Goal: Information Seeking & Learning: Learn about a topic

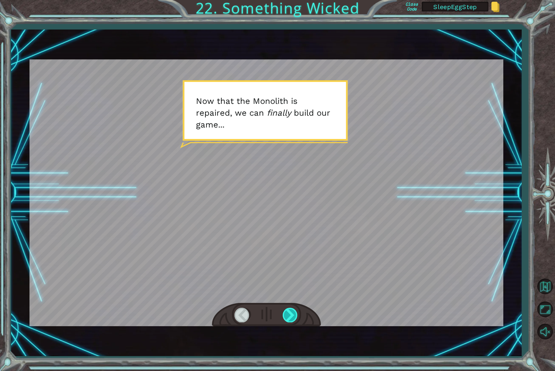
click at [289, 320] on div at bounding box center [291, 314] width 16 height 14
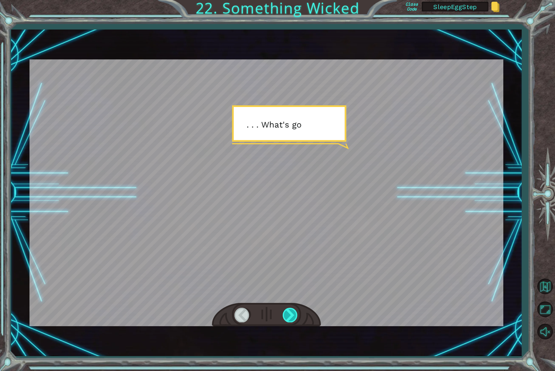
click at [289, 320] on div at bounding box center [291, 314] width 16 height 14
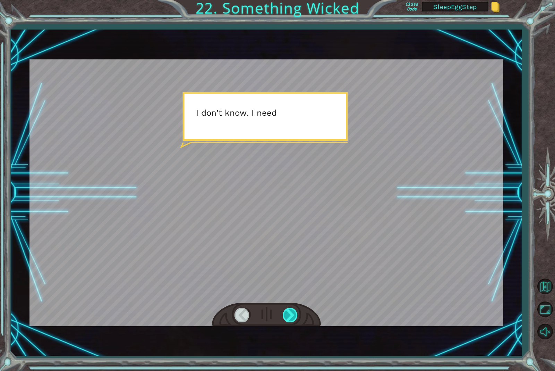
click at [289, 320] on div at bounding box center [291, 314] width 16 height 14
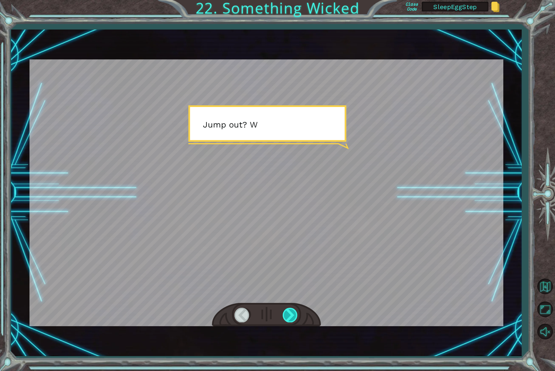
click at [289, 320] on div at bounding box center [291, 314] width 16 height 14
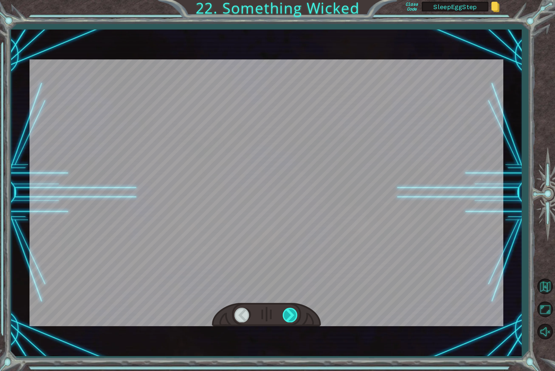
click at [289, 320] on div at bounding box center [291, 314] width 16 height 14
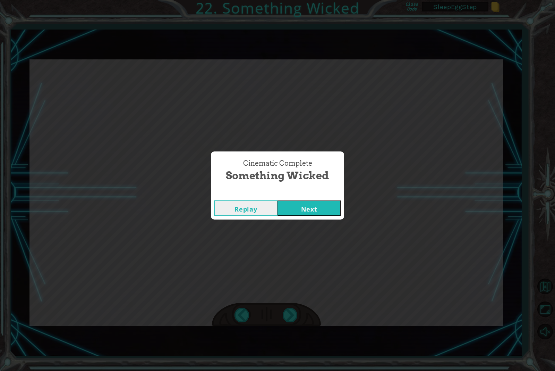
click at [308, 219] on div "Replay Next" at bounding box center [277, 208] width 133 height 23
click at [311, 211] on button "Next" at bounding box center [309, 208] width 63 height 16
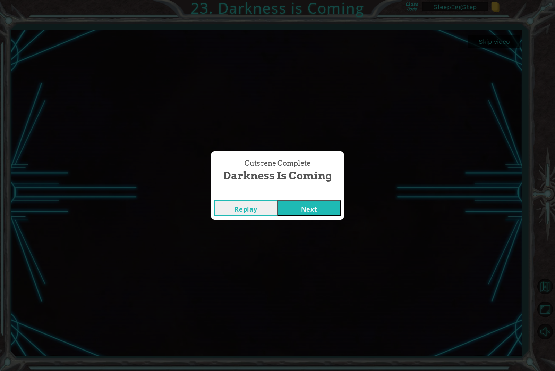
click at [310, 211] on button "Next" at bounding box center [309, 208] width 63 height 16
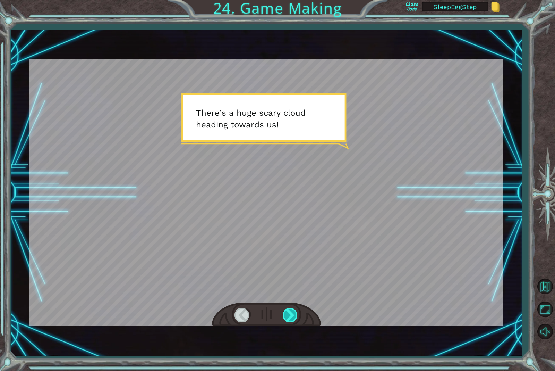
click at [295, 316] on div at bounding box center [291, 314] width 16 height 14
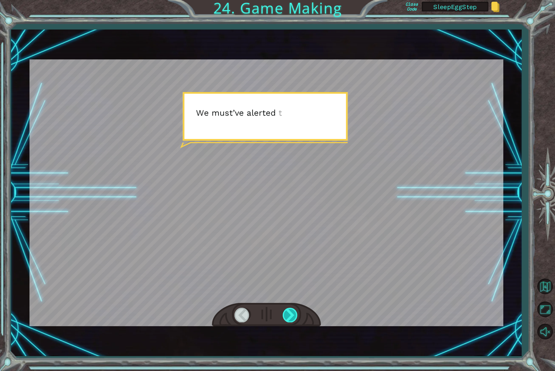
click at [295, 316] on div at bounding box center [291, 314] width 16 height 14
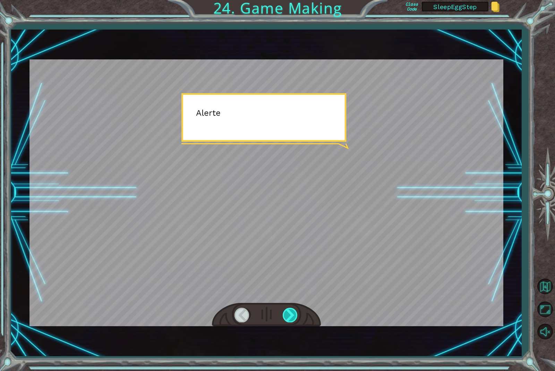
click at [295, 316] on div at bounding box center [291, 314] width 16 height 14
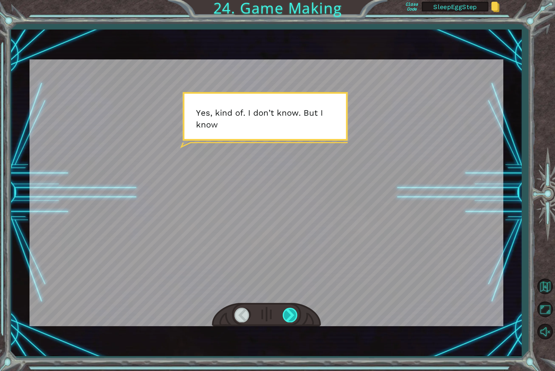
click at [295, 316] on div at bounding box center [291, 314] width 16 height 14
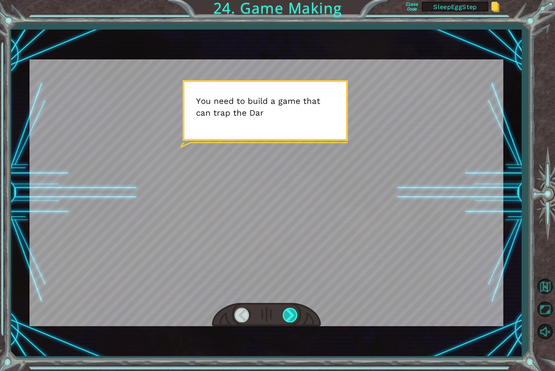
click at [295, 316] on div at bounding box center [291, 314] width 16 height 14
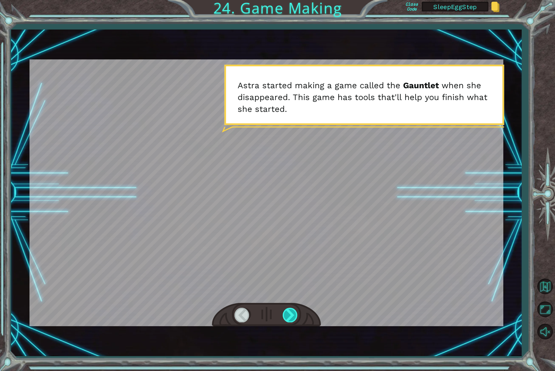
click at [295, 316] on div at bounding box center [291, 314] width 16 height 14
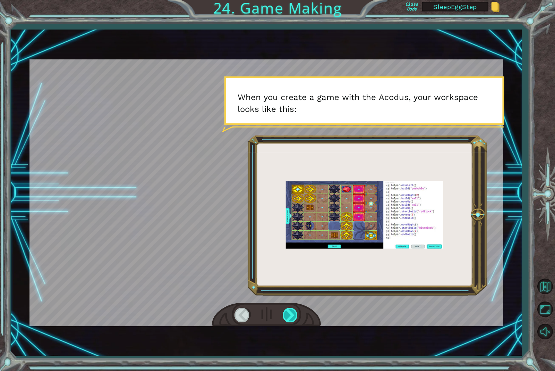
click at [295, 316] on div at bounding box center [291, 314] width 16 height 14
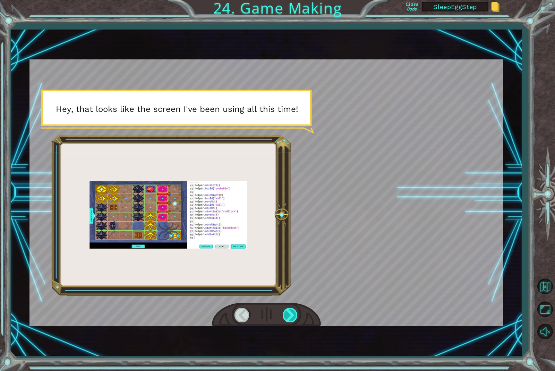
click at [295, 316] on div at bounding box center [291, 314] width 16 height 14
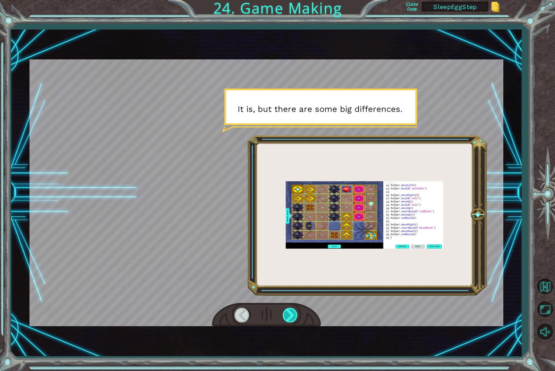
click at [295, 316] on div at bounding box center [291, 314] width 16 height 14
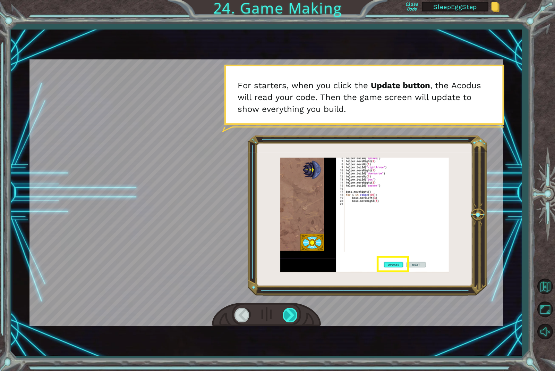
click at [295, 316] on div at bounding box center [291, 314] width 16 height 14
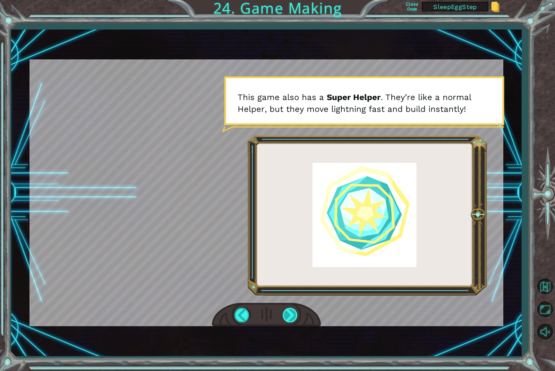
click at [295, 316] on div at bounding box center [291, 314] width 16 height 14
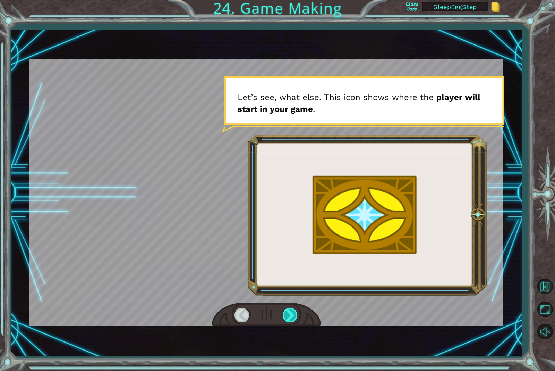
click at [295, 316] on div at bounding box center [291, 314] width 16 height 14
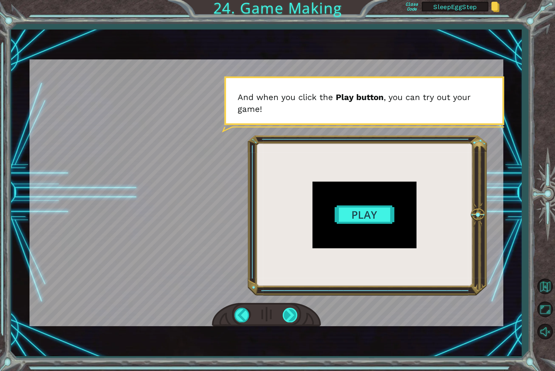
click at [295, 316] on div at bounding box center [291, 314] width 16 height 14
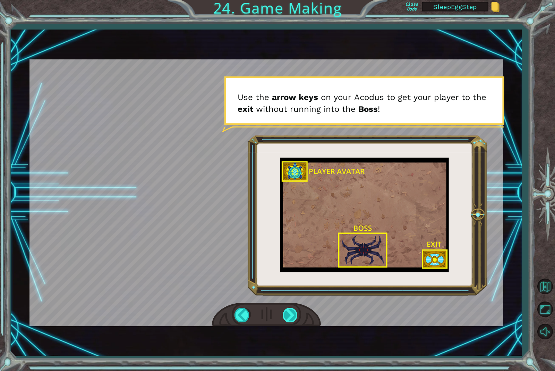
click at [295, 316] on div at bounding box center [291, 314] width 16 height 14
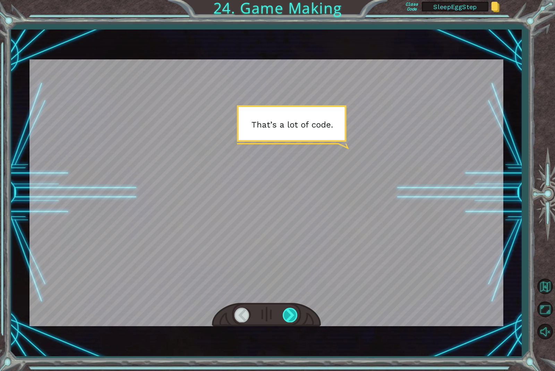
click at [295, 316] on div at bounding box center [291, 314] width 16 height 14
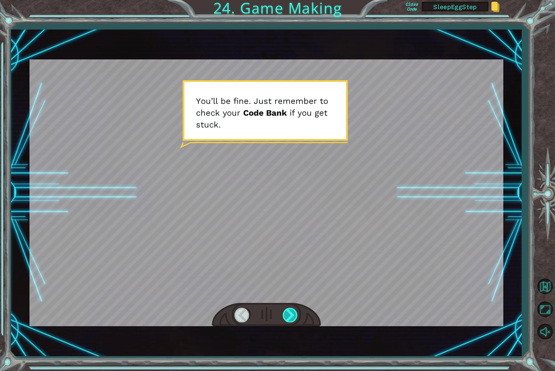
click at [295, 316] on div at bounding box center [291, 314] width 16 height 14
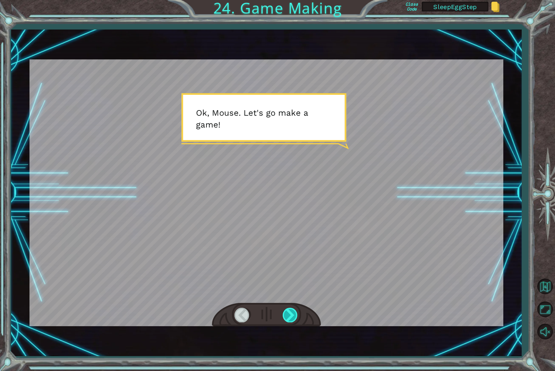
click at [295, 316] on div at bounding box center [291, 314] width 16 height 14
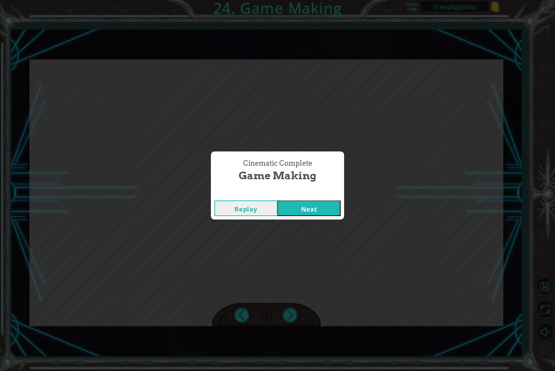
click at [313, 210] on button "Next" at bounding box center [309, 208] width 63 height 16
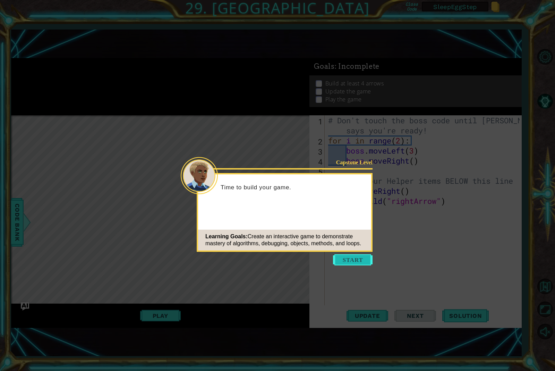
click at [356, 257] on button "Start" at bounding box center [353, 259] width 40 height 11
